Goal: Task Accomplishment & Management: Complete application form

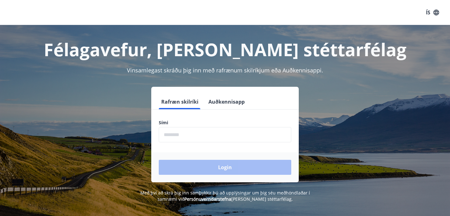
click at [183, 131] on input "phone" at bounding box center [225, 134] width 132 height 15
type input "********"
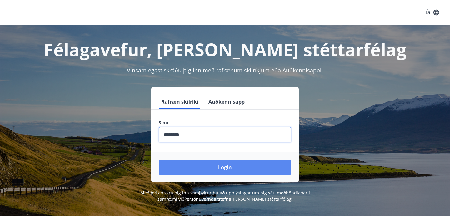
click at [205, 165] on button "Login" at bounding box center [225, 167] width 132 height 15
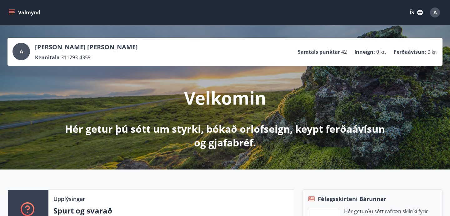
click at [413, 15] on button "ÍS" at bounding box center [416, 12] width 20 height 11
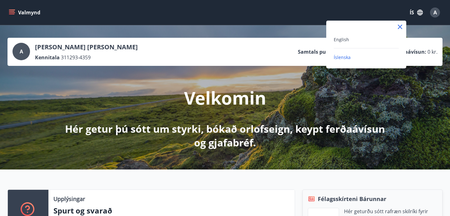
click at [350, 40] on div "English" at bounding box center [365, 39] width 65 height 7
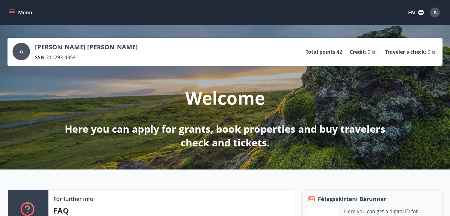
click at [12, 16] on button "Menu" at bounding box center [20, 12] width 27 height 11
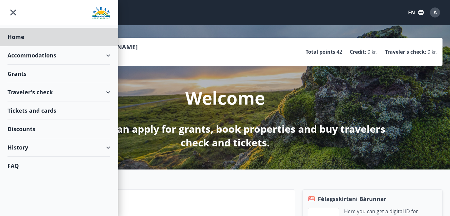
click at [28, 74] on div "Grants" at bounding box center [58, 74] width 103 height 18
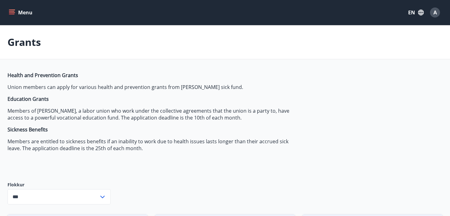
type input "***"
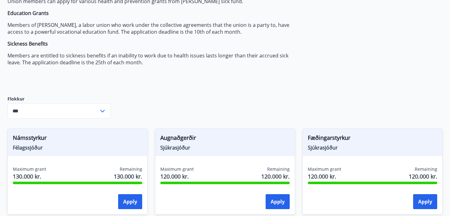
scroll to position [97, 0]
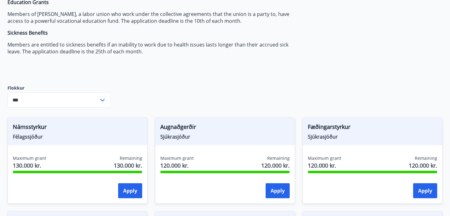
click at [101, 99] on icon at bounding box center [102, 100] width 4 height 2
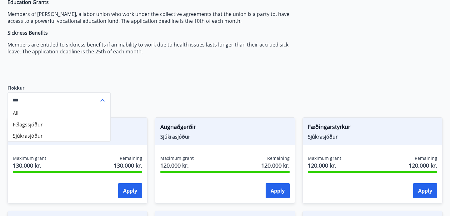
click at [101, 99] on icon at bounding box center [102, 99] width 7 height 7
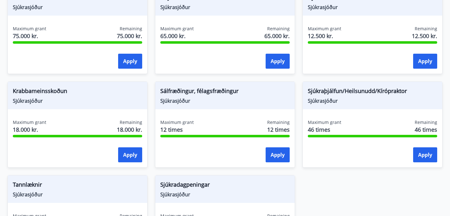
scroll to position [415, 0]
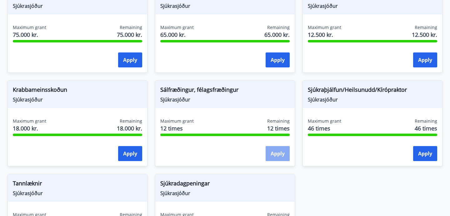
click at [275, 151] on button "Apply" at bounding box center [277, 153] width 24 height 15
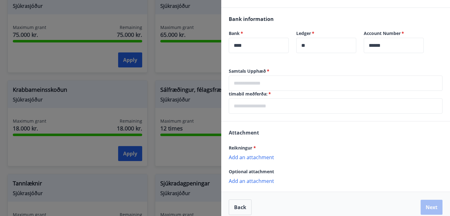
scroll to position [166, 0]
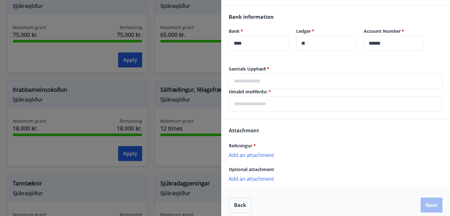
click at [256, 154] on p "Add an attachment" at bounding box center [336, 155] width 214 height 6
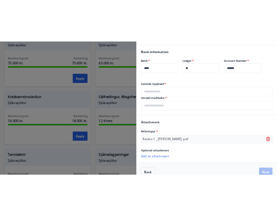
scroll to position [177, 0]
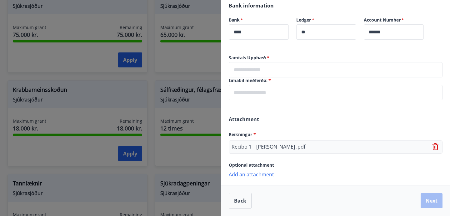
click at [263, 173] on p "Add an attachment" at bounding box center [336, 174] width 214 height 6
click at [256, 173] on p "Add an attachment" at bounding box center [336, 174] width 214 height 6
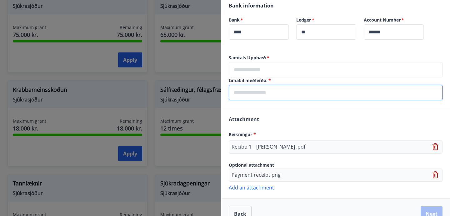
click at [268, 92] on input "text" at bounding box center [336, 92] width 214 height 15
click at [264, 67] on input "text" at bounding box center [336, 69] width 214 height 15
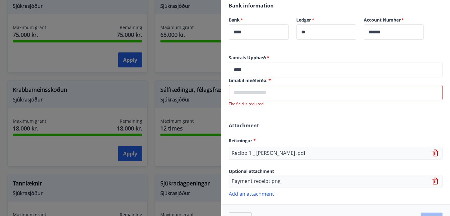
click at [262, 95] on input "text" at bounding box center [336, 92] width 214 height 15
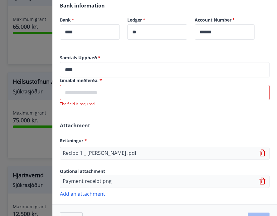
click at [105, 73] on input "****" at bounding box center [165, 69] width 210 height 15
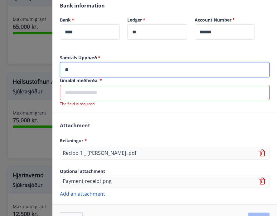
type input "*"
type input "****"
click at [94, 81] on label "tímabil meðferða:   *" at bounding box center [165, 80] width 210 height 6
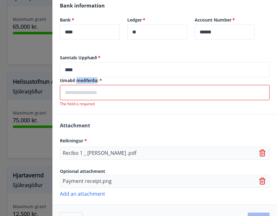
click at [94, 81] on label "tímabil meðferða:   *" at bounding box center [165, 80] width 210 height 6
copy label "tímabil meðferða:   *"
click at [185, 91] on input "text" at bounding box center [165, 92] width 210 height 15
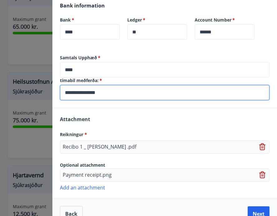
type input "**********"
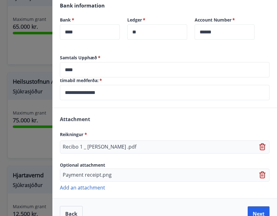
click at [169, 128] on div "Attachment Reikningur * Recibo 1 _ Adriana Correia .pdf Optional attachment Pay…" at bounding box center [164, 153] width 225 height 90
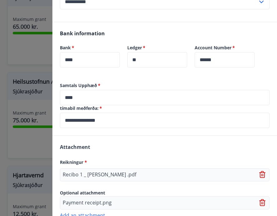
scroll to position [190, 0]
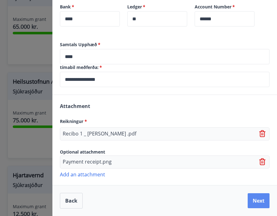
click at [260, 206] on button "Next" at bounding box center [259, 200] width 22 height 15
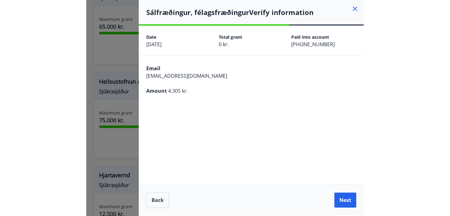
scroll to position [0, 0]
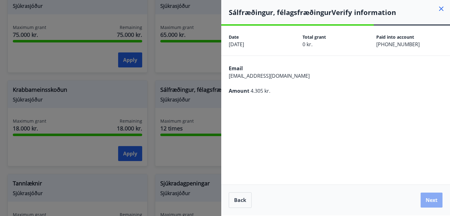
click at [429, 203] on button "Next" at bounding box center [431, 200] width 22 height 15
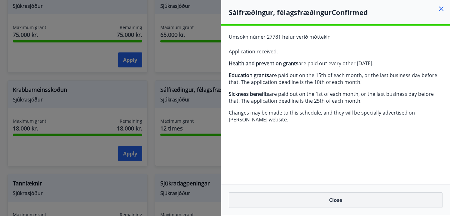
click at [332, 202] on button "Close" at bounding box center [336, 200] width 214 height 16
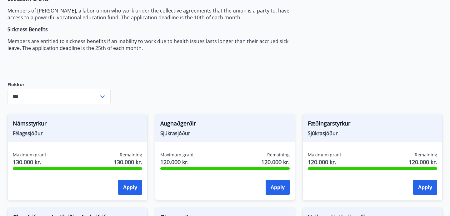
scroll to position [52, 0]
